Goal: Use online tool/utility: Utilize a website feature to perform a specific function

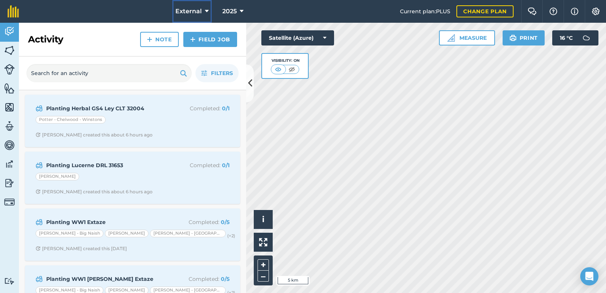
click at [207, 10] on icon at bounding box center [207, 11] width 4 height 9
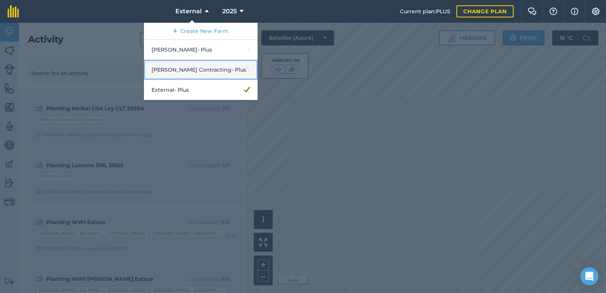
click at [206, 65] on link "[PERSON_NAME] Contracting - Plus" at bounding box center [201, 70] width 114 height 20
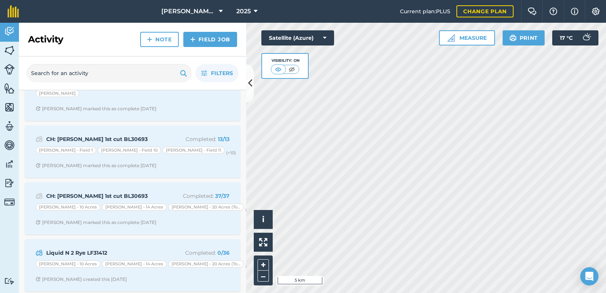
scroll to position [719, 0]
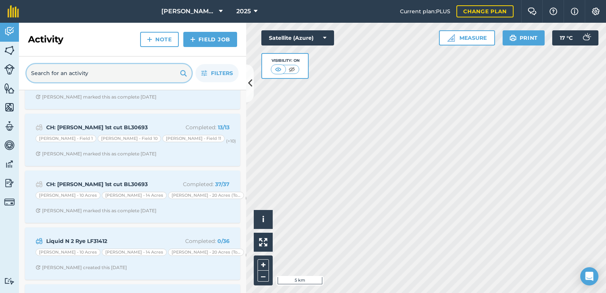
click at [108, 71] on input "text" at bounding box center [108, 73] width 165 height 18
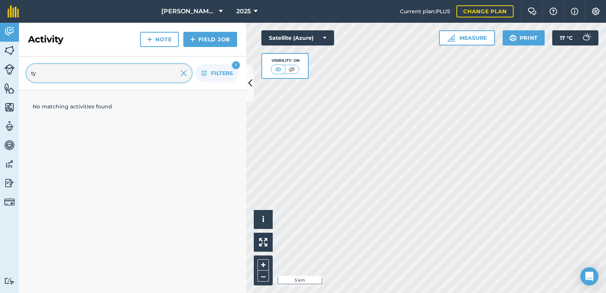
scroll to position [0, 0]
type input "t"
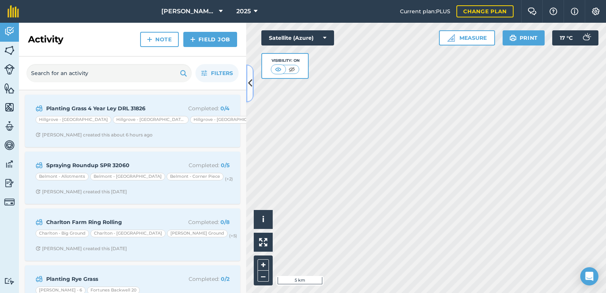
click at [249, 83] on icon at bounding box center [250, 82] width 4 height 13
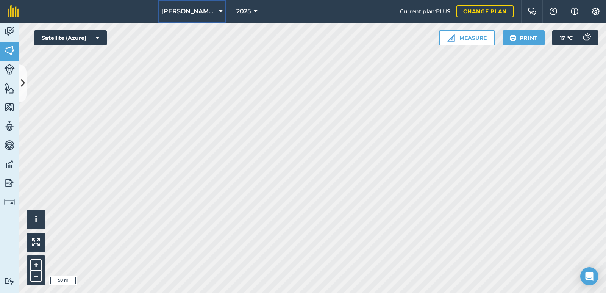
click at [213, 8] on span "[PERSON_NAME] Contracting" at bounding box center [188, 11] width 55 height 9
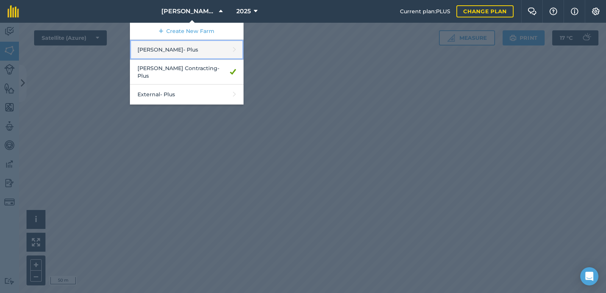
click at [184, 55] on link "[PERSON_NAME] - Plus" at bounding box center [187, 50] width 114 height 20
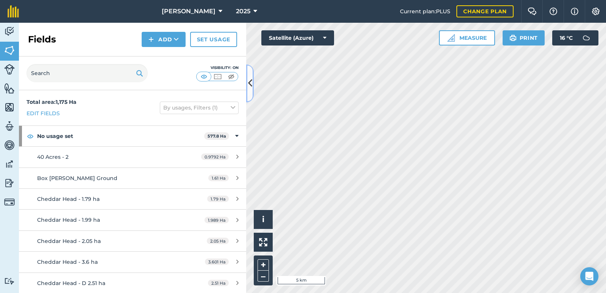
click at [248, 83] on icon at bounding box center [250, 82] width 4 height 13
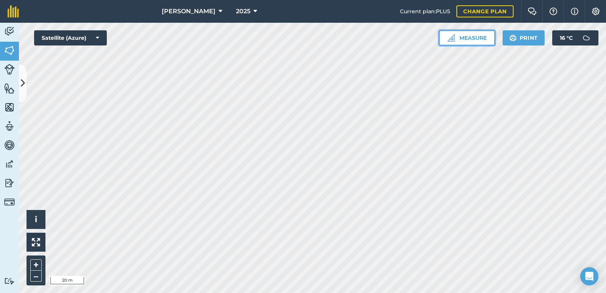
click at [468, 39] on button "Measure" at bounding box center [467, 37] width 56 height 15
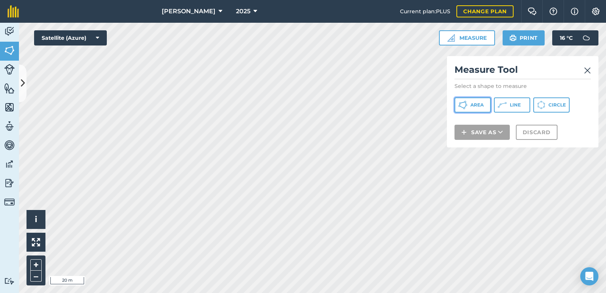
click at [483, 105] on span "Area" at bounding box center [476, 105] width 13 height 6
